Goal: Task Accomplishment & Management: Complete application form

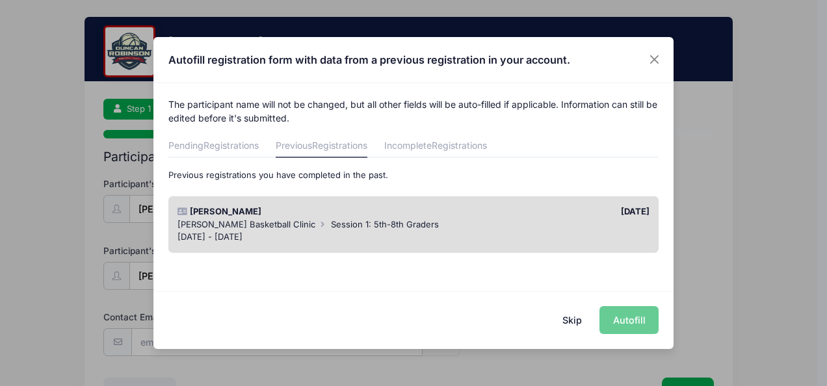
click at [576, 329] on button "Skip" at bounding box center [572, 320] width 46 height 28
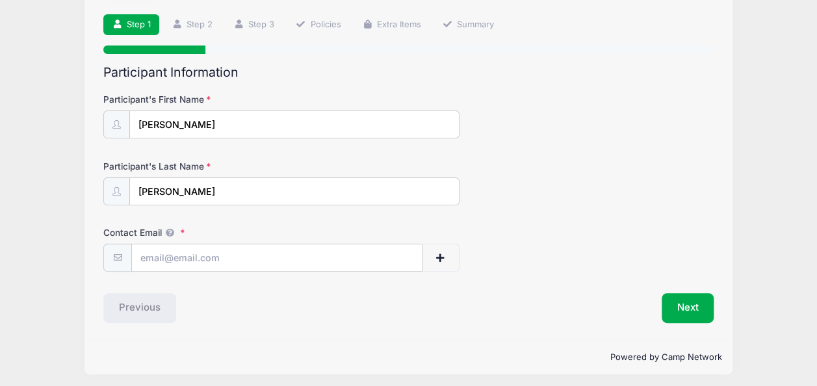
scroll to position [87, 0]
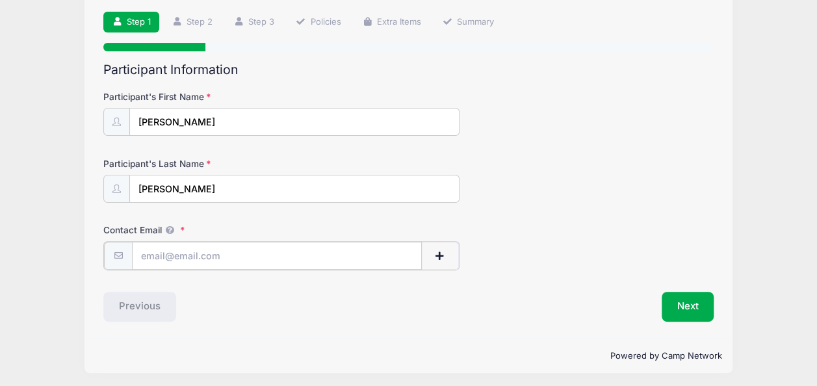
click at [228, 257] on input "Contact Email" at bounding box center [277, 256] width 290 height 28
type input "[EMAIL_ADDRESS][DOMAIN_NAME]"
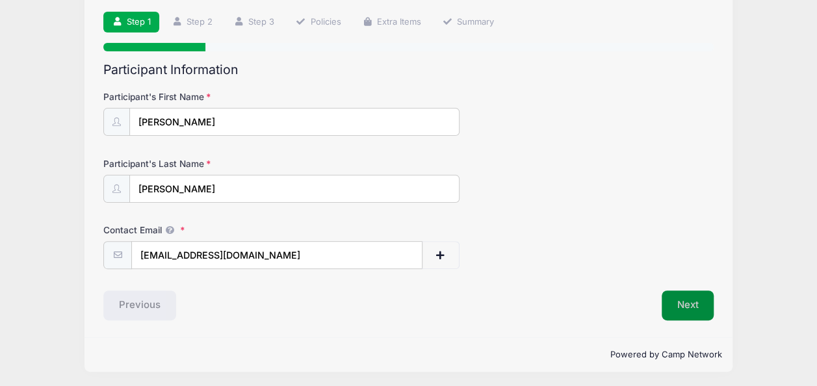
click at [666, 308] on button "Next" at bounding box center [688, 306] width 53 height 30
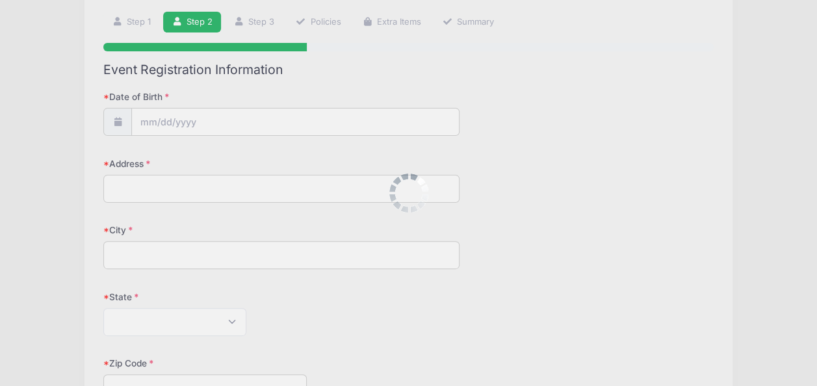
scroll to position [0, 0]
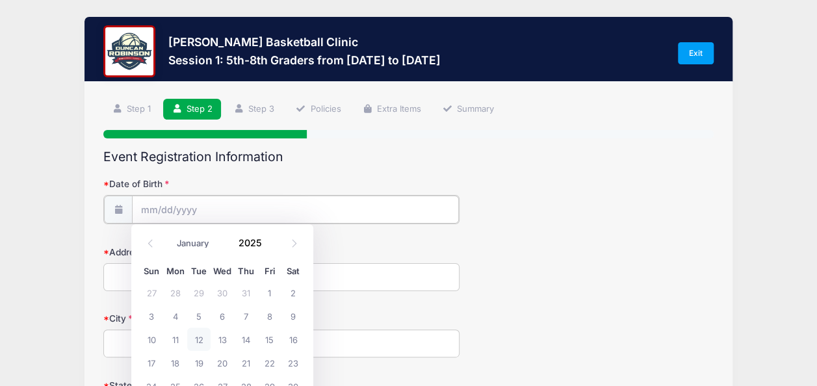
click at [176, 211] on input "Date of Birth" at bounding box center [295, 210] width 327 height 28
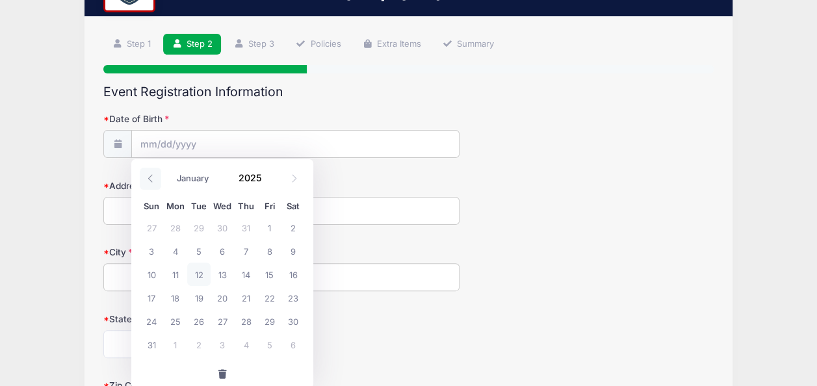
click at [151, 180] on icon at bounding box center [150, 178] width 8 height 8
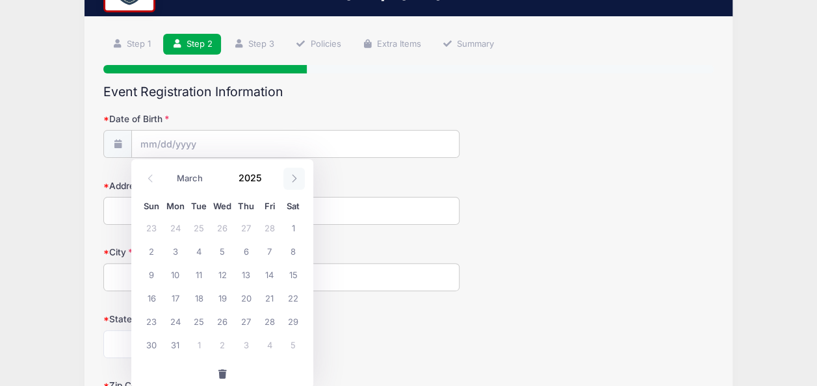
drag, startPoint x: 151, startPoint y: 180, endPoint x: 293, endPoint y: 170, distance: 141.4
click at [293, 170] on span at bounding box center [293, 179] width 21 height 22
select select "4"
click at [217, 297] on span "21" at bounding box center [222, 297] width 23 height 23
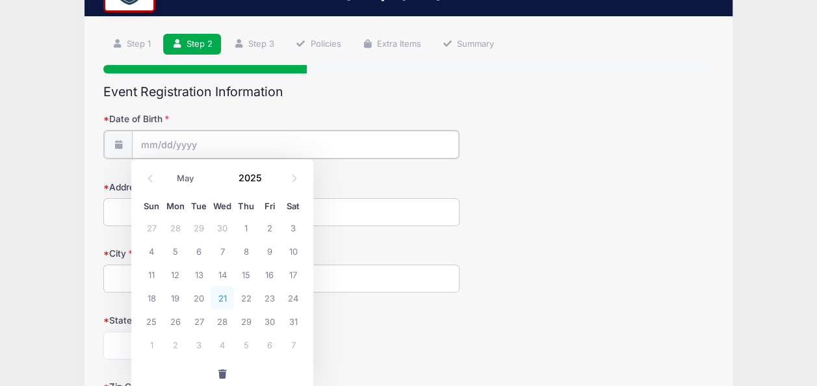
type input "[DATE]"
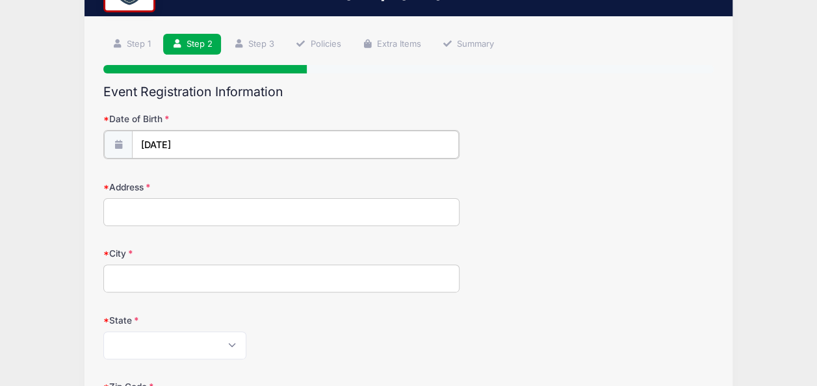
click at [212, 144] on input "[DATE]" at bounding box center [295, 145] width 327 height 28
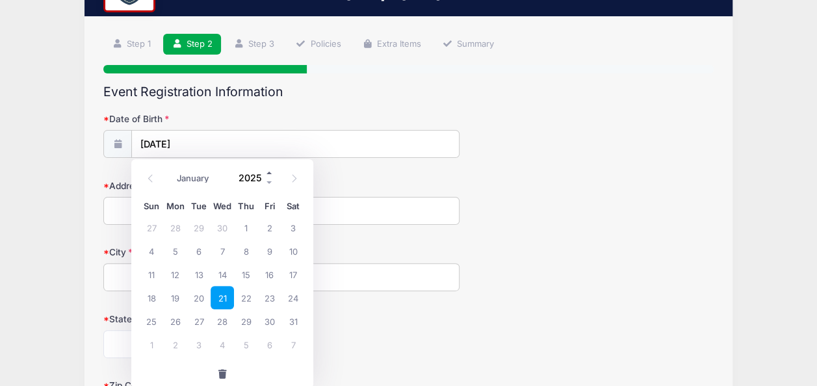
click at [269, 176] on span at bounding box center [269, 173] width 9 height 10
click at [269, 179] on span at bounding box center [269, 183] width 9 height 10
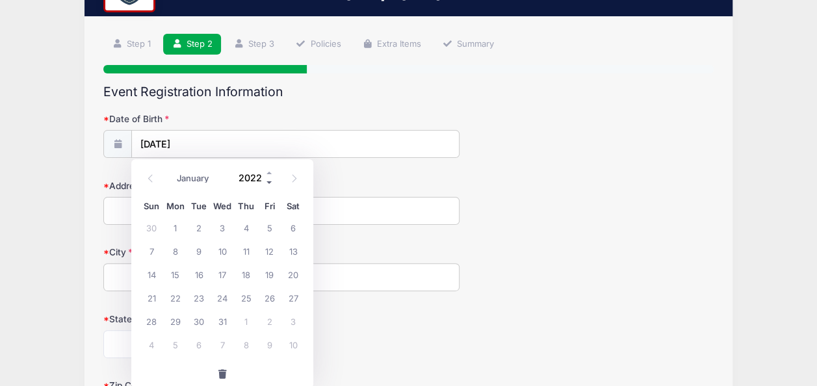
click at [269, 179] on span at bounding box center [269, 183] width 9 height 10
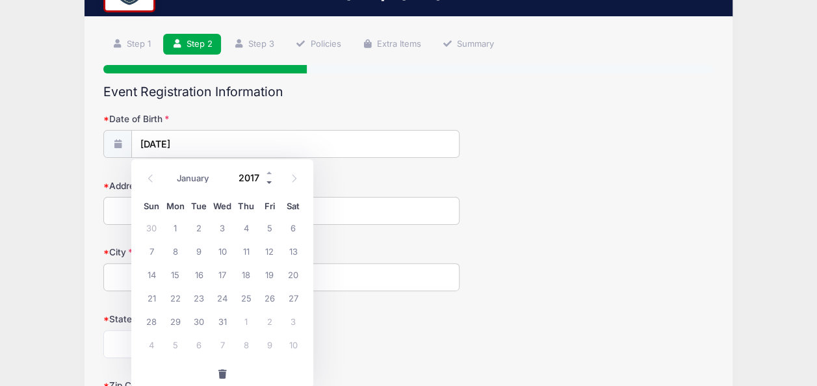
click at [269, 179] on span at bounding box center [269, 183] width 9 height 10
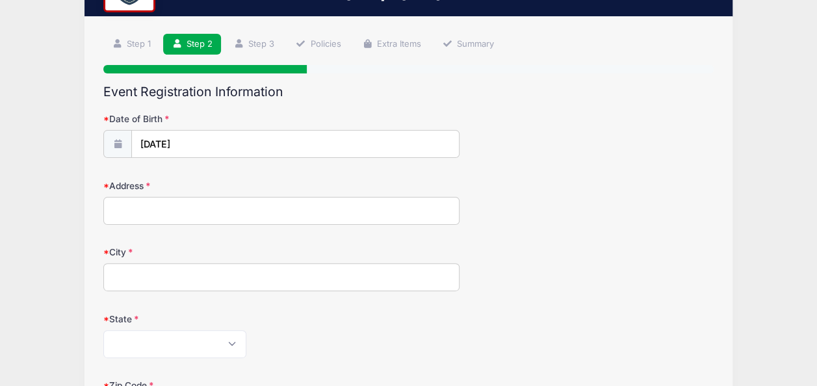
click at [359, 170] on form "Date of Birth [DATE] Address City State [US_STATE] [US_STATE] [US_STATE] [US_ST…" at bounding box center [408, 390] width 610 height 557
click at [202, 142] on input "[DATE]" at bounding box center [295, 145] width 327 height 28
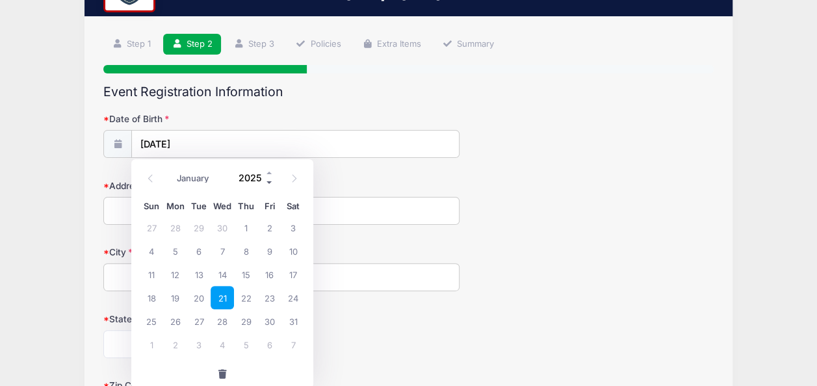
click at [266, 184] on span at bounding box center [269, 183] width 9 height 10
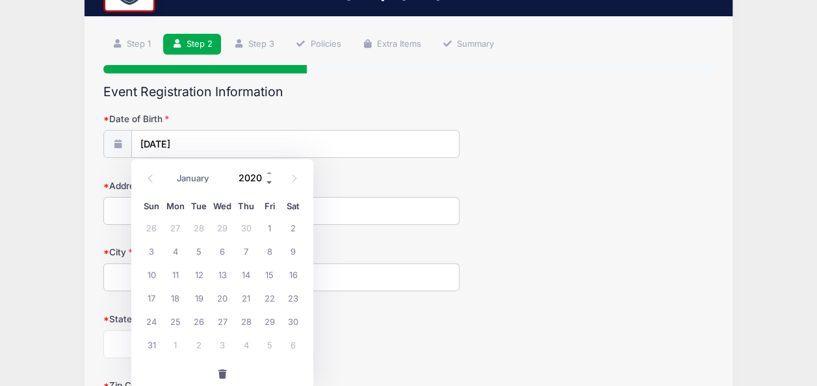
click at [266, 184] on span at bounding box center [269, 183] width 9 height 10
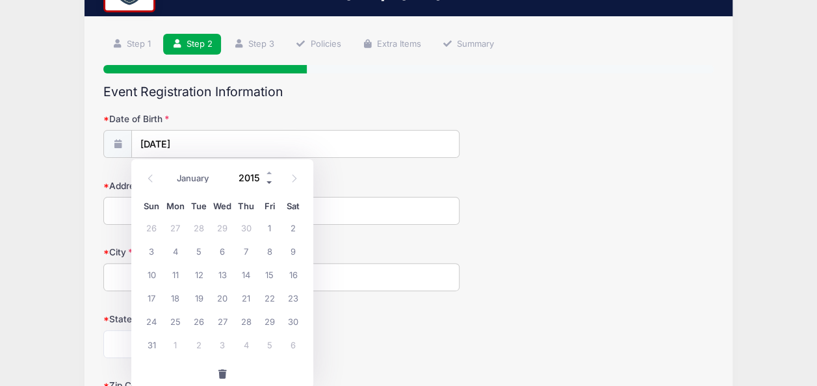
click at [266, 184] on span at bounding box center [269, 183] width 9 height 10
type input "2014"
click at [221, 295] on span "21" at bounding box center [222, 297] width 23 height 23
type input "[DATE]"
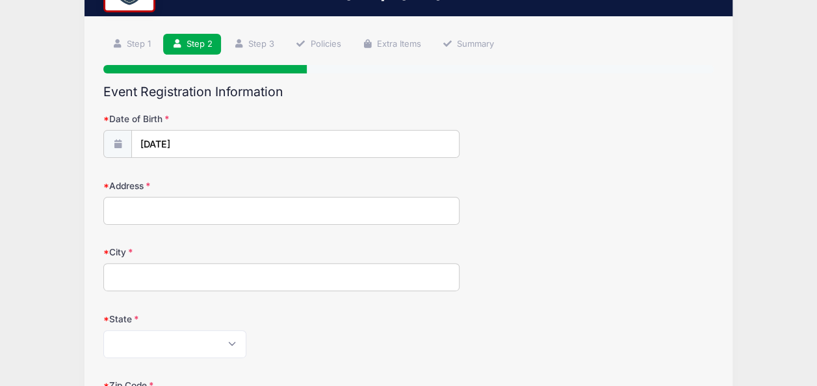
click at [169, 205] on input "Address" at bounding box center [281, 211] width 356 height 28
type input "[STREET_ADDRESS]"
type input "Rye"
select select "NH"
type input "03870"
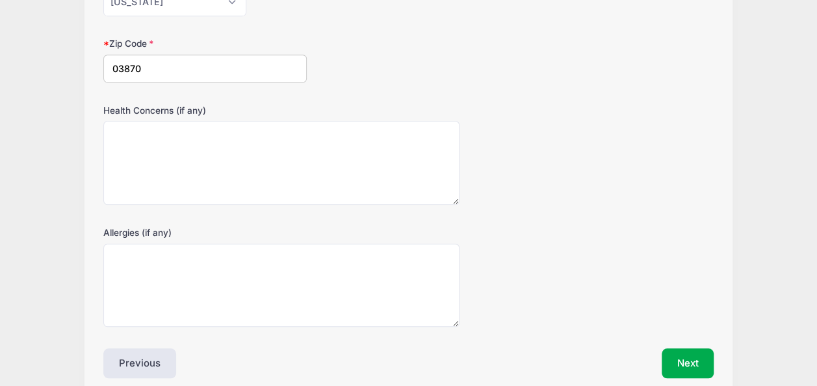
scroll to position [455, 0]
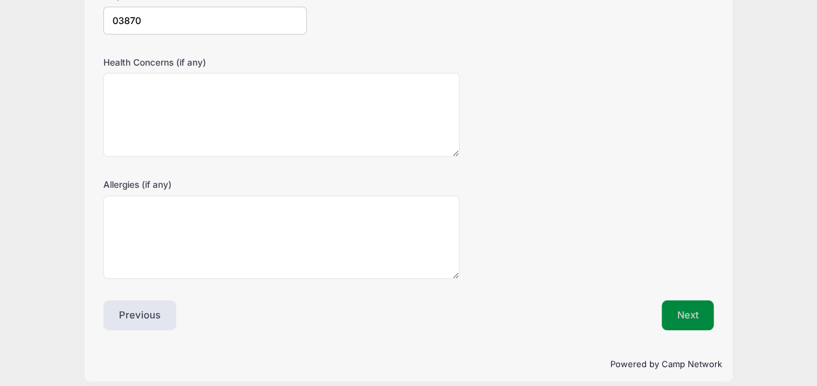
click at [678, 307] on button "Next" at bounding box center [688, 315] width 53 height 30
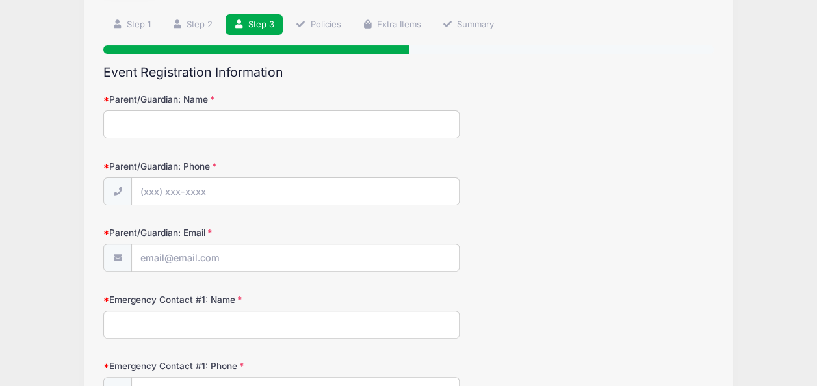
scroll to position [65, 0]
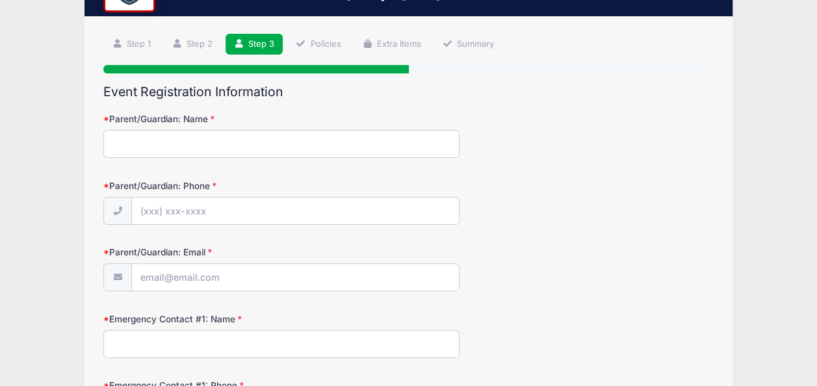
click at [177, 130] on input "Parent/Guardian: Name" at bounding box center [281, 144] width 356 height 28
click at [173, 136] on input "Parent/Guardian: Name" at bounding box center [281, 144] width 356 height 28
type input "[PERSON_NAME]"
click at [160, 209] on input "Parent/Guardian: Phone" at bounding box center [295, 212] width 327 height 28
type input "[PHONE_NUMBER]"
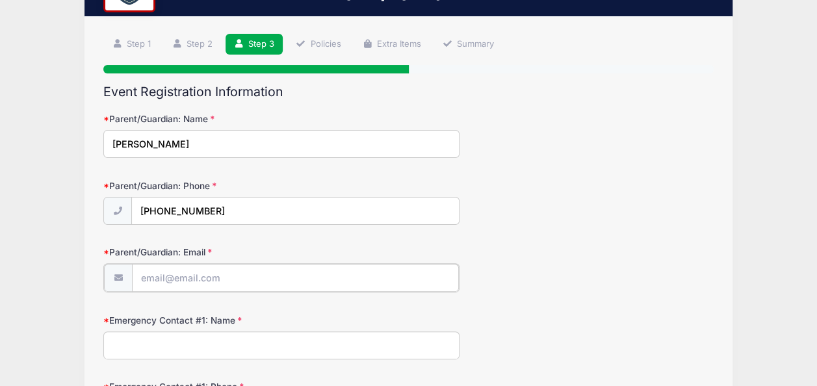
click at [181, 282] on input "Parent/Guardian: Email" at bounding box center [295, 278] width 327 height 28
type input "[EMAIL_ADDRESS][DOMAIN_NAME]"
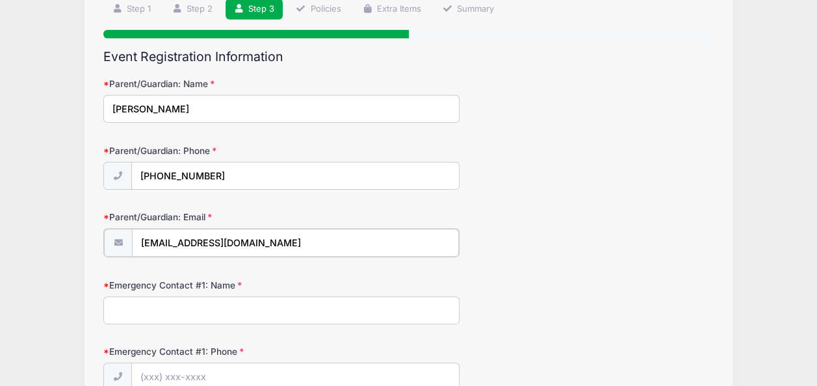
scroll to position [195, 0]
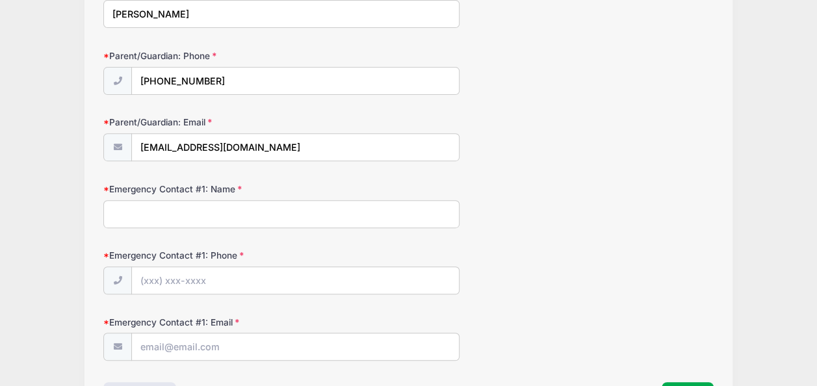
click at [173, 215] on input "Emergency Contact #1: Name" at bounding box center [281, 214] width 356 height 28
type input "[PERSON_NAME]"
type input "[PHONE_NUMBER]"
click at [187, 348] on input "Emergency Contact #1: Email" at bounding box center [295, 348] width 327 height 28
type input "[EMAIL_ADDRESS][DOMAIN_NAME]"
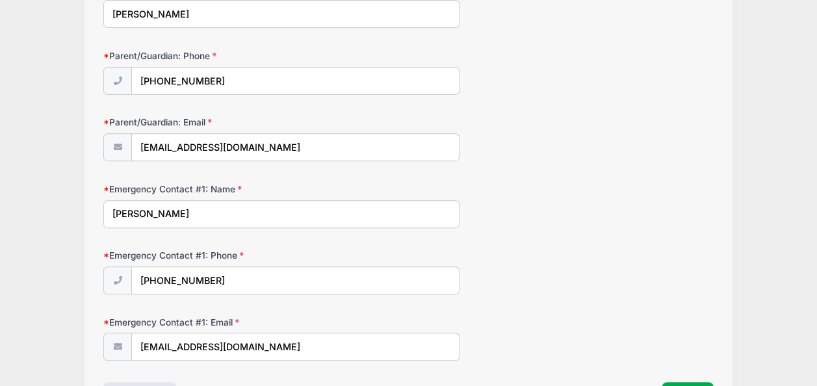
click at [610, 287] on div "Emergency Contact #1: Phone [PHONE_NUMBER]" at bounding box center [408, 272] width 610 height 46
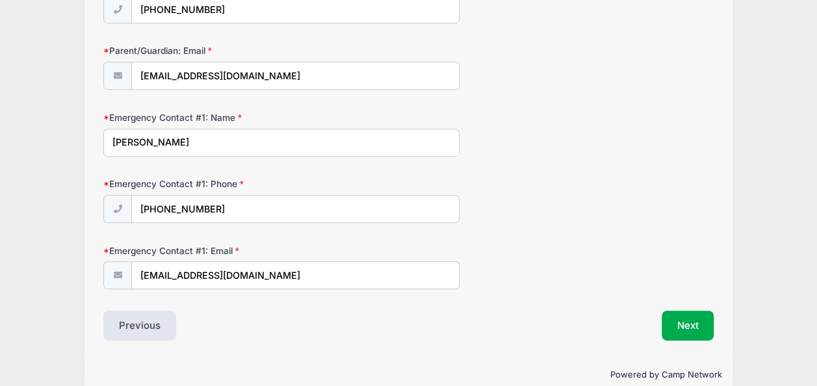
scroll to position [286, 0]
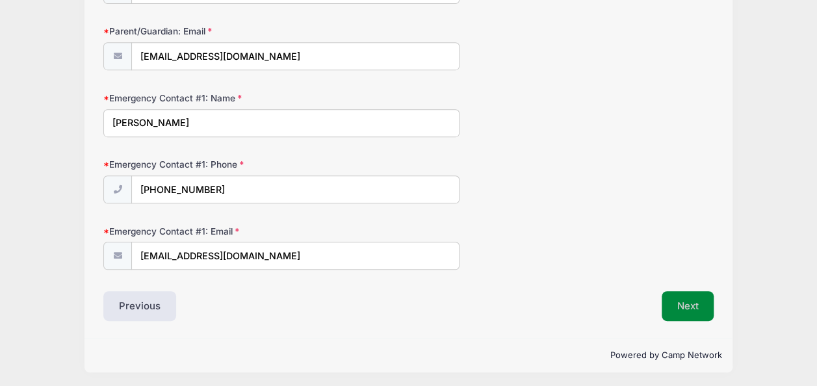
click at [682, 303] on button "Next" at bounding box center [688, 306] width 53 height 30
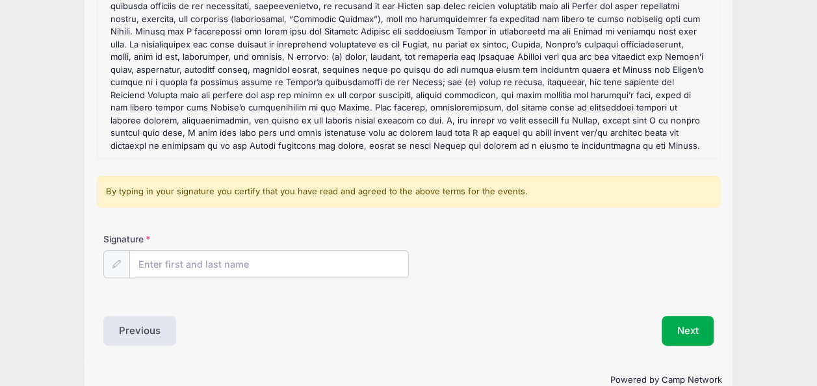
scroll to position [244, 0]
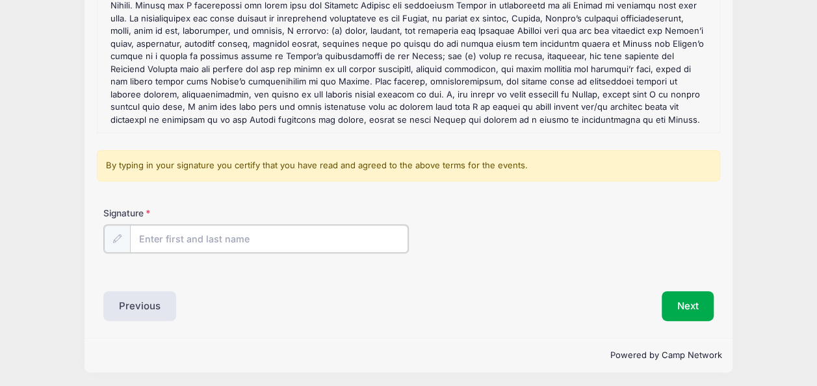
click at [159, 242] on input "Signature" at bounding box center [269, 239] width 278 height 28
type input "[PERSON_NAME]"
click at [626, 290] on div "Next" at bounding box center [564, 305] width 311 height 30
click at [696, 290] on button "Next" at bounding box center [688, 305] width 53 height 30
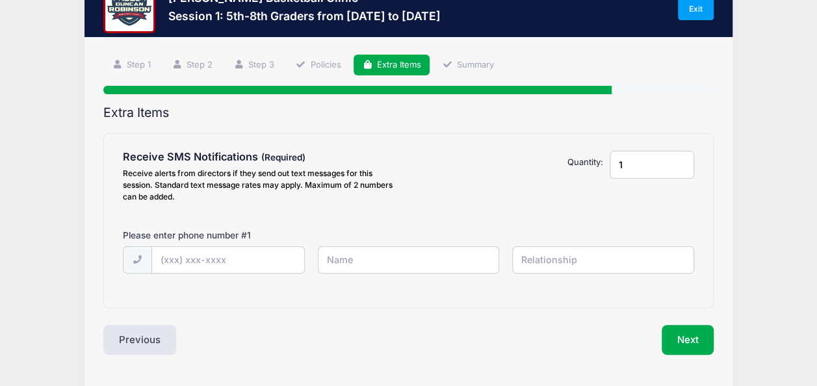
scroll to position [80, 0]
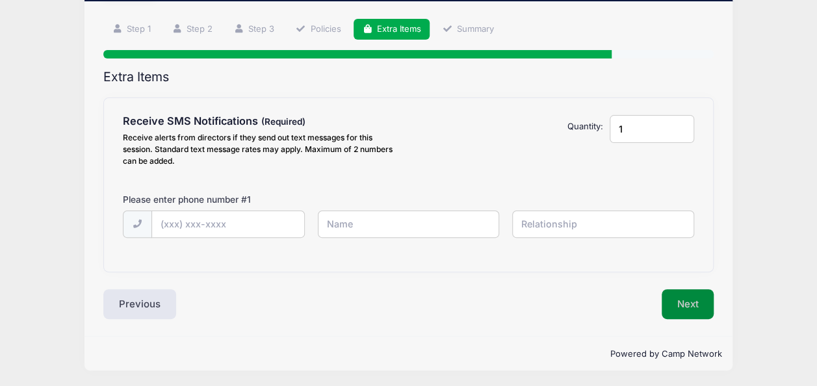
click at [666, 302] on button "Next" at bounding box center [688, 304] width 53 height 30
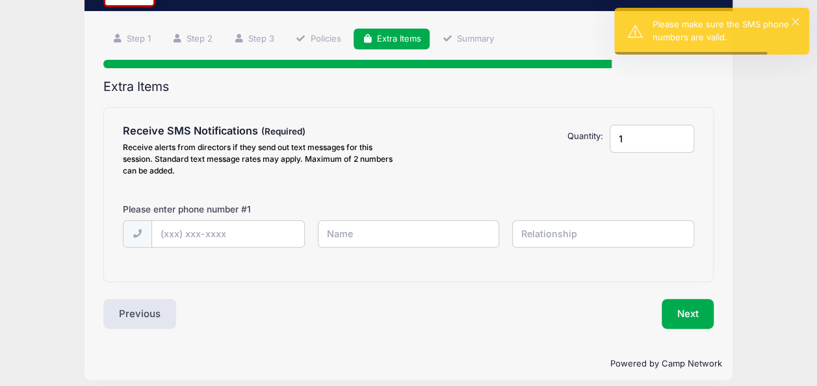
scroll to position [0, 0]
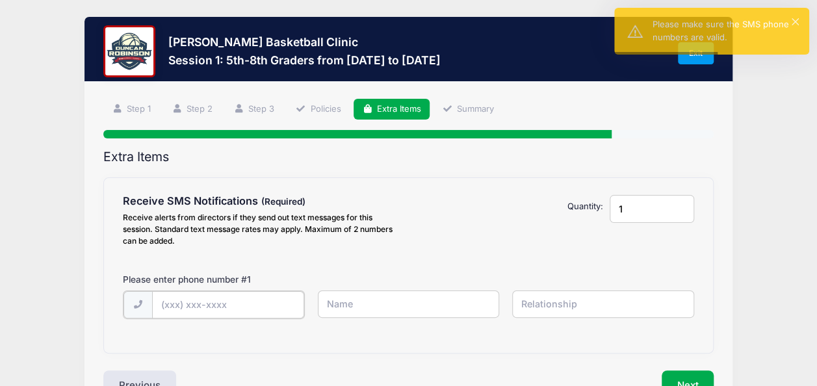
click at [0, 0] on input "text" at bounding box center [0, 0] width 0 height 0
type input "[PHONE_NUMBER]"
click at [0, 0] on input "text" at bounding box center [0, 0] width 0 height 0
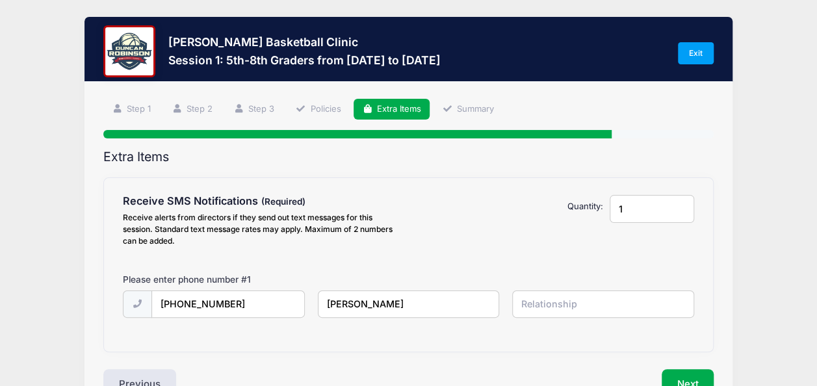
click at [0, 0] on input "[PERSON_NAME]" at bounding box center [0, 0] width 0 height 0
type input "[PERSON_NAME]"
click at [0, 0] on input "text" at bounding box center [0, 0] width 0 height 0
type input "Mother"
click at [686, 369] on button "Next" at bounding box center [688, 384] width 53 height 30
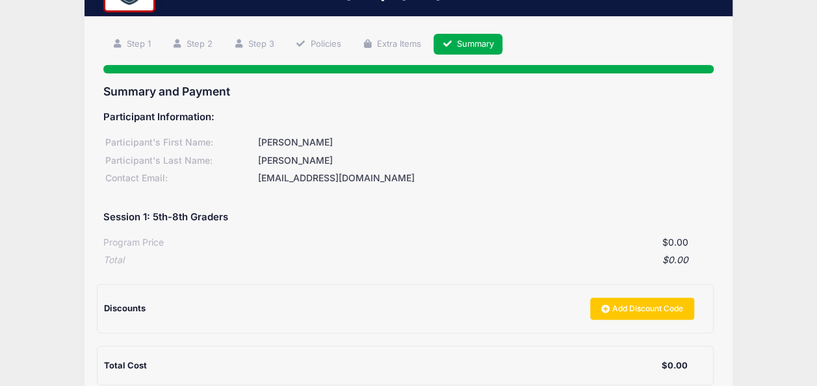
scroll to position [194, 0]
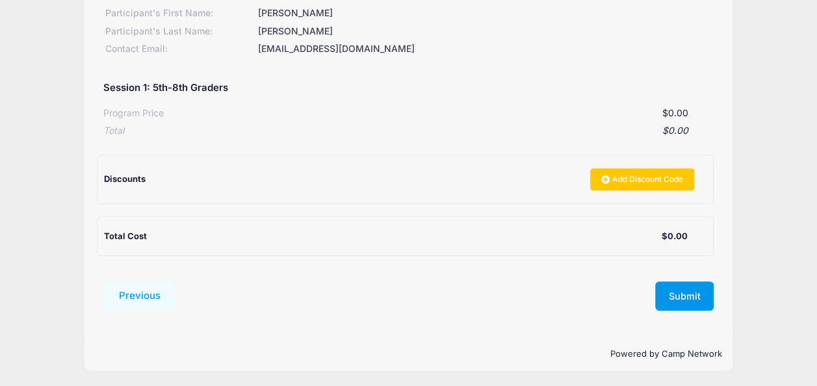
click at [700, 304] on button "Submit" at bounding box center [684, 297] width 59 height 30
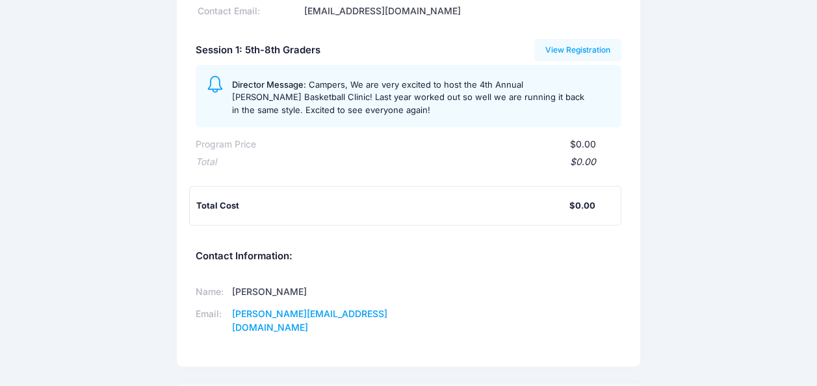
scroll to position [260, 0]
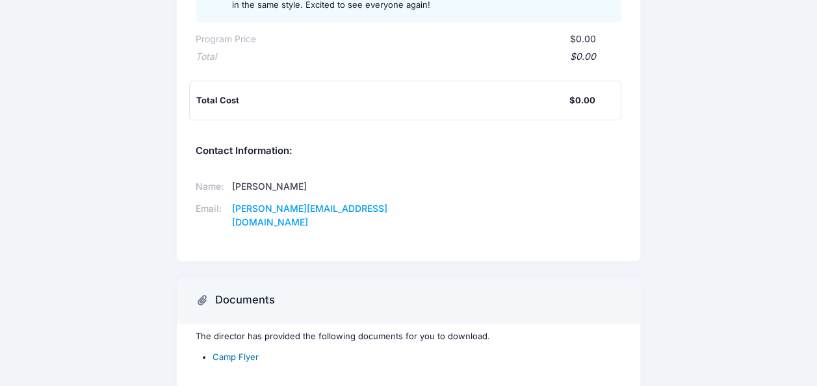
click at [229, 352] on link "Camp Flyer" at bounding box center [236, 357] width 46 height 10
